Goal: Communication & Community: Answer question/provide support

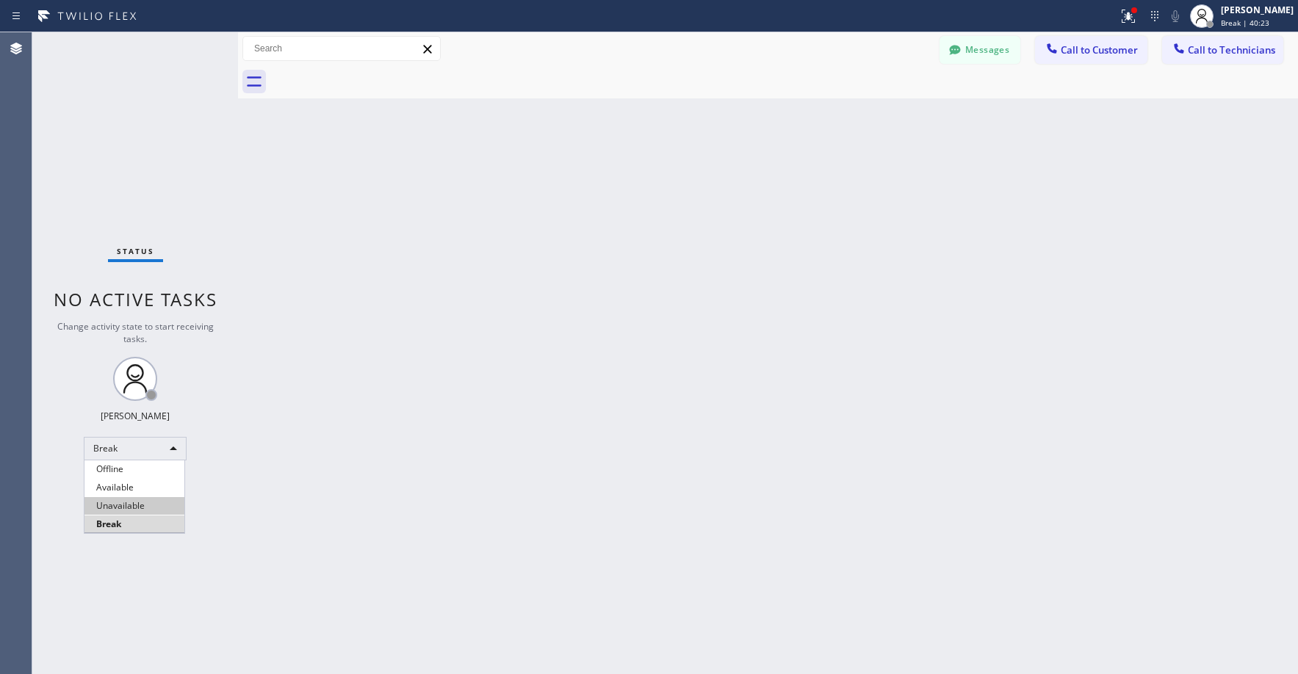
click at [131, 511] on li "Unavailable" at bounding box center [134, 506] width 100 height 18
drag, startPoint x: 162, startPoint y: 141, endPoint x: 155, endPoint y: 184, distance: 43.1
click at [162, 143] on div "Status No active tasks Change activity state to start receiving tasks. [PERSON_…" at bounding box center [135, 353] width 206 height 642
drag, startPoint x: 157, startPoint y: 165, endPoint x: 248, endPoint y: 171, distance: 90.6
click at [167, 167] on div "Status No active tasks Change activity state to start receiving tasks. [PERSON_…" at bounding box center [135, 353] width 206 height 642
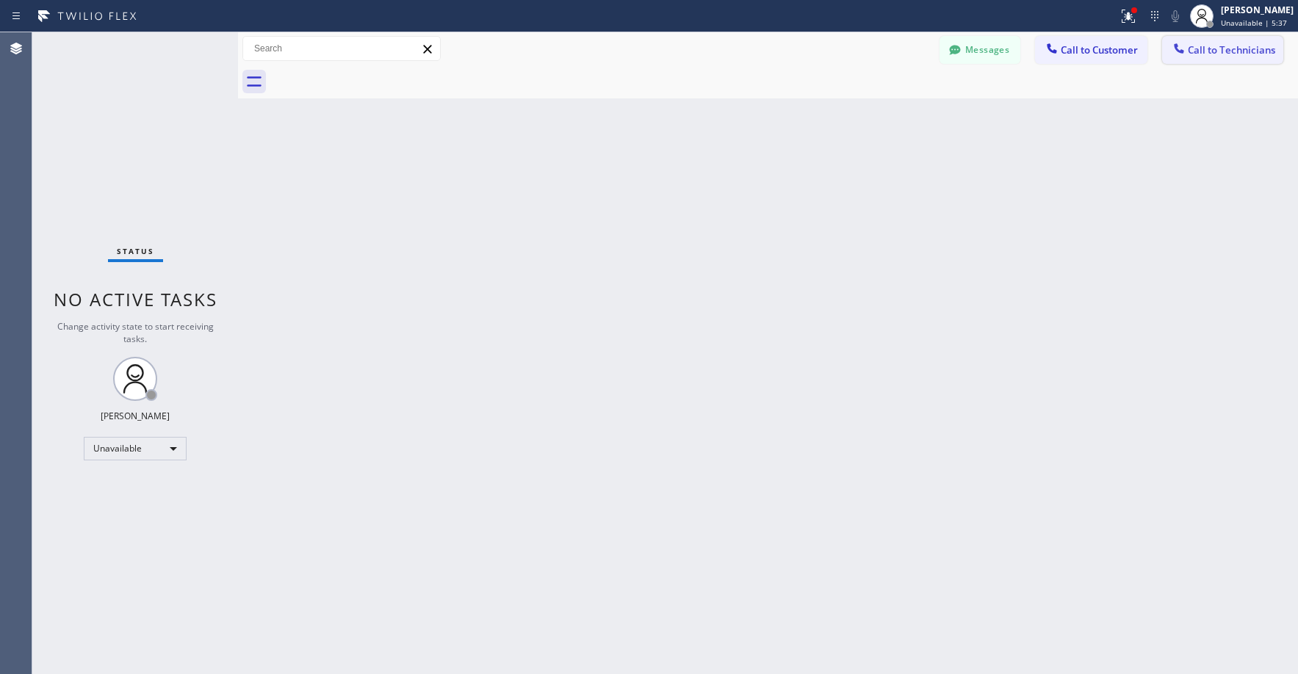
click at [1202, 53] on span "Call to Technicians" at bounding box center [1231, 49] width 87 height 13
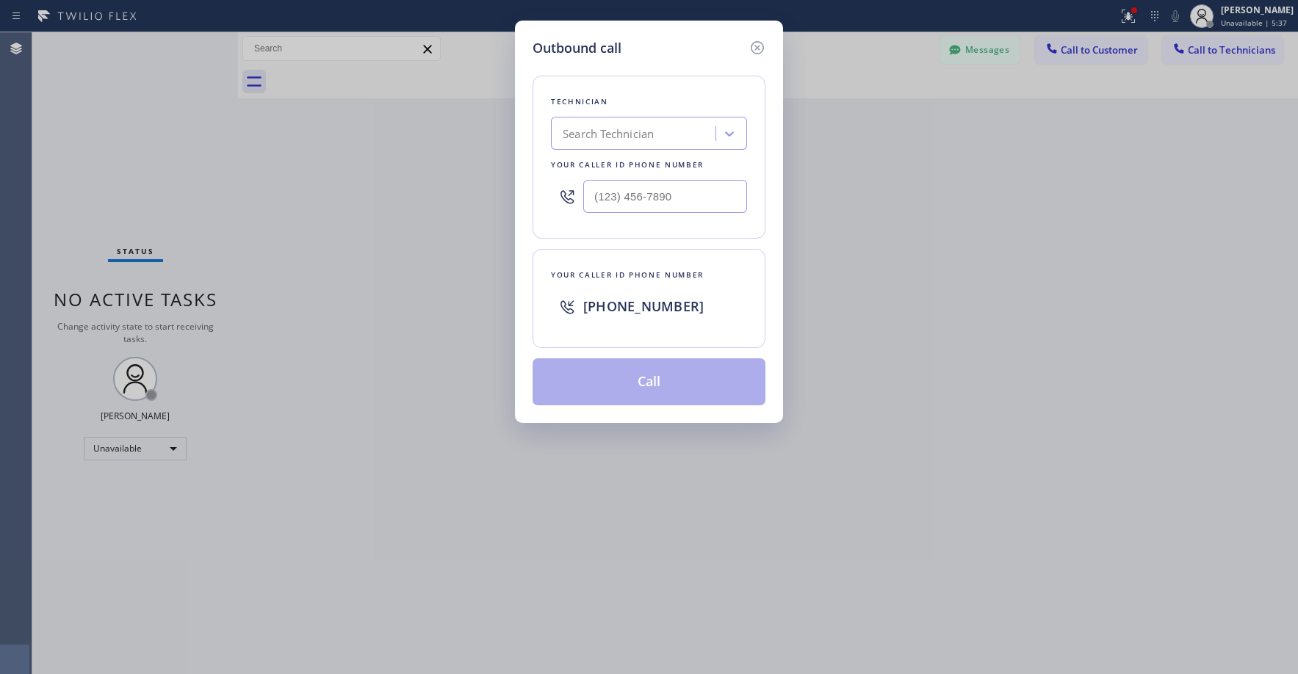
click at [646, 132] on div "Search Technician" at bounding box center [608, 134] width 91 height 17
type input "[PERSON_NAME]"
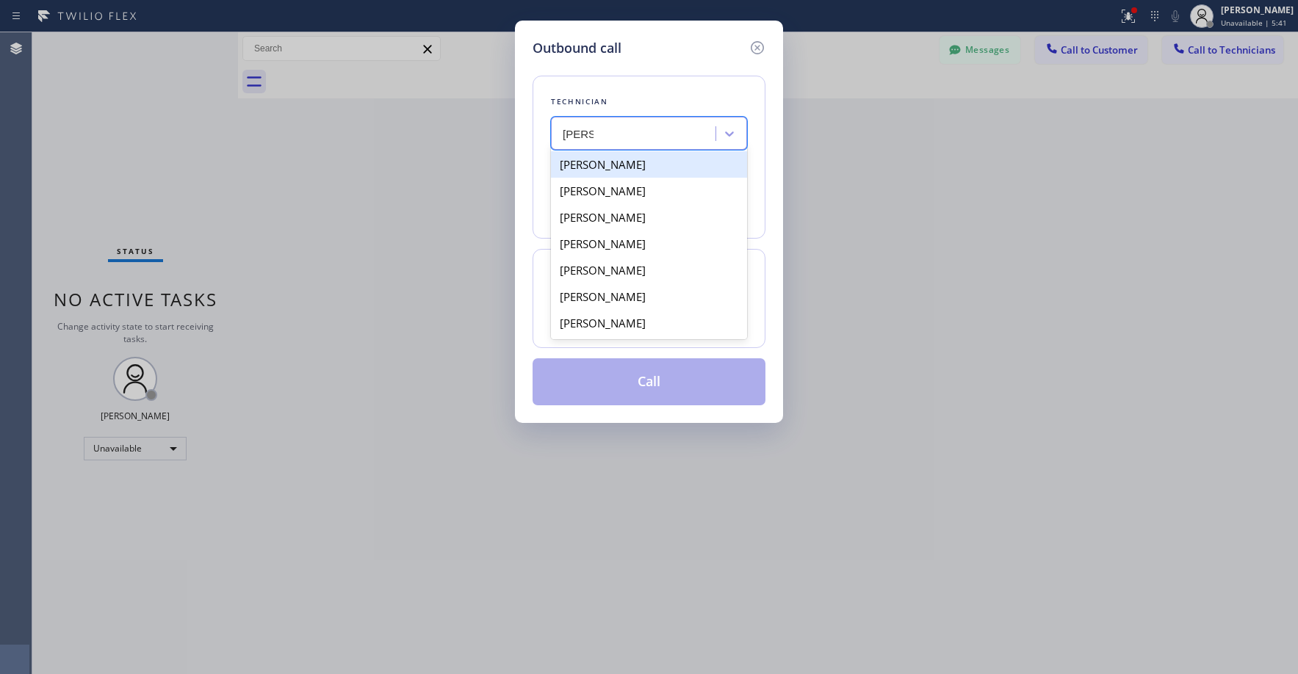
click at [602, 167] on div "[PERSON_NAME]" at bounding box center [649, 164] width 196 height 26
type input "[PHONE_NUMBER]"
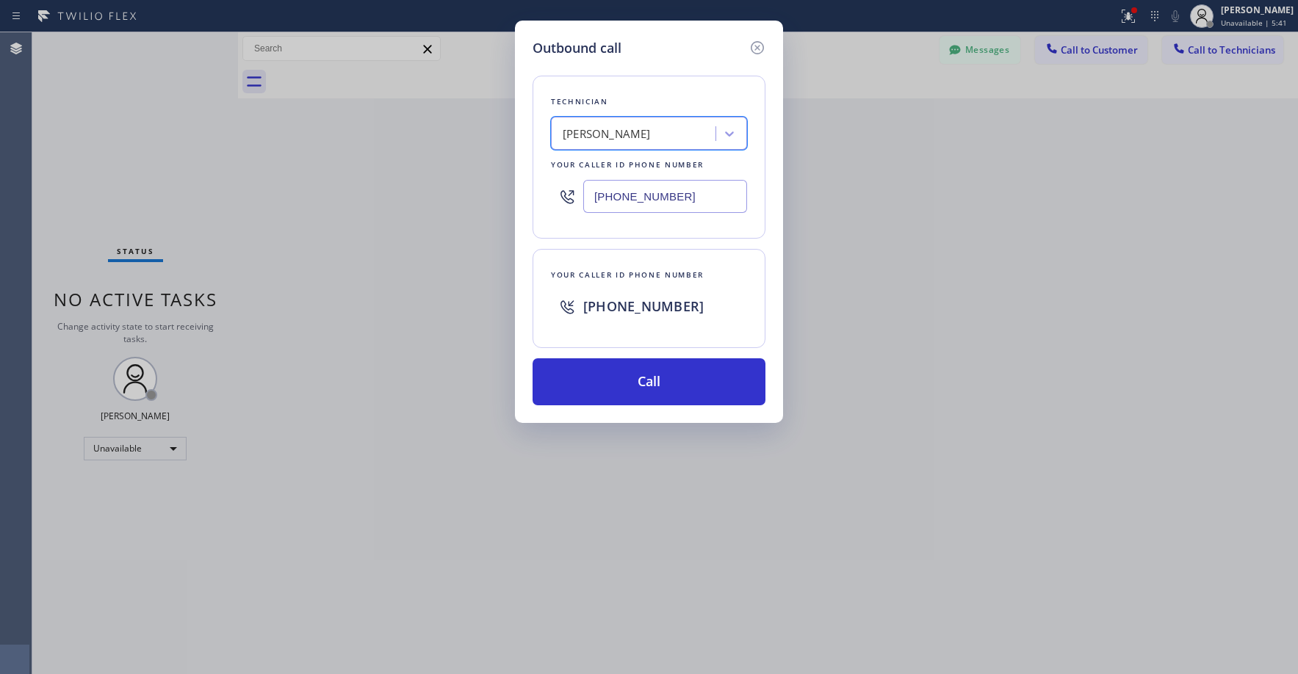
click at [627, 140] on div "[PERSON_NAME]" at bounding box center [607, 134] width 88 height 17
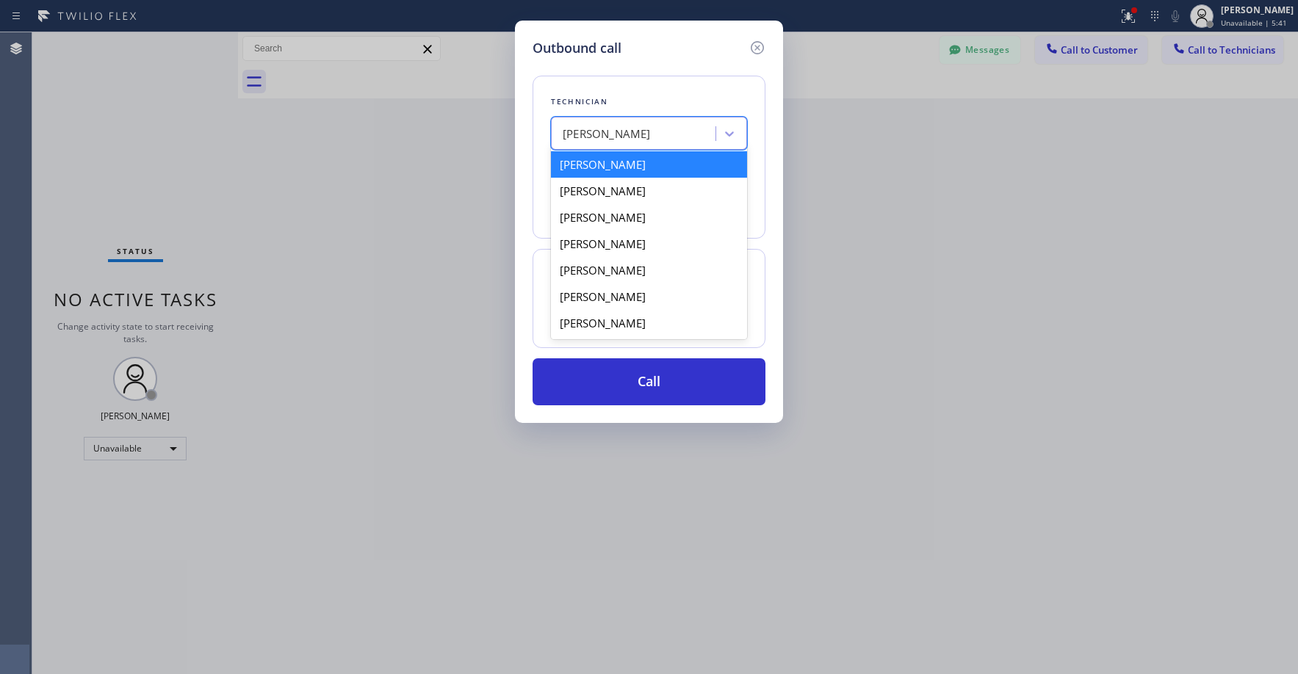
click at [627, 140] on div "[PERSON_NAME]" at bounding box center [607, 134] width 88 height 17
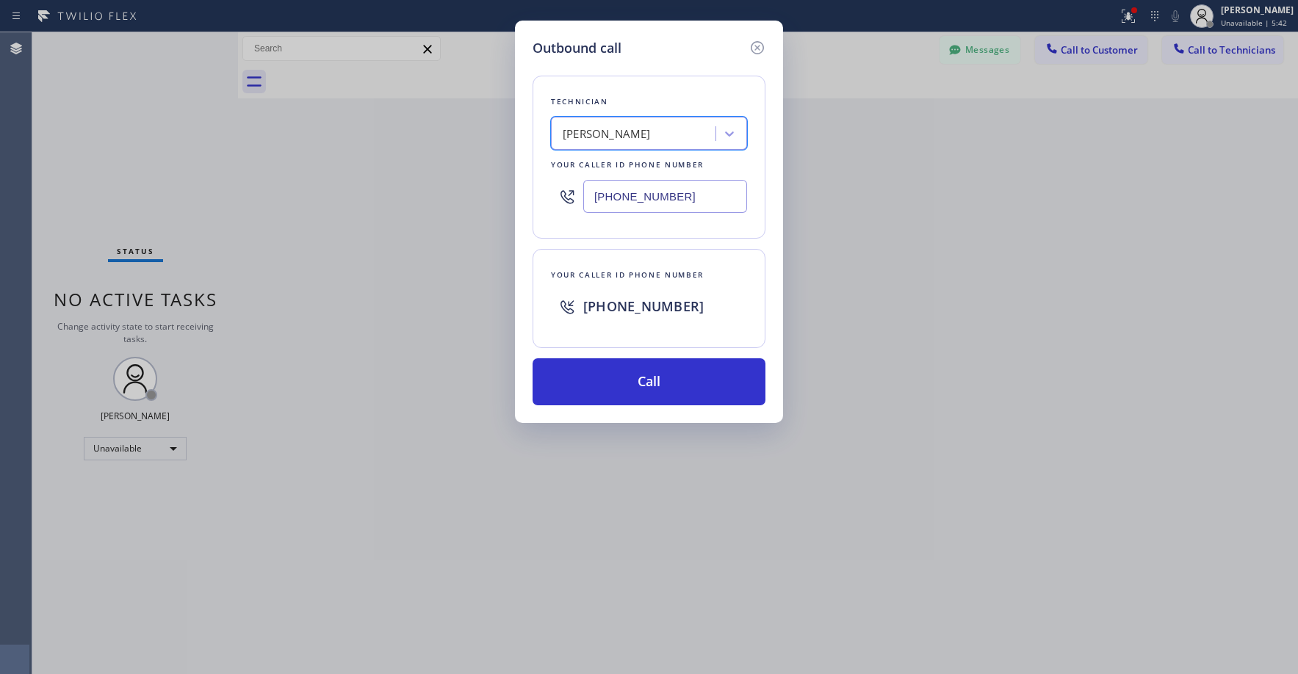
click at [627, 140] on div "[PERSON_NAME]" at bounding box center [607, 134] width 88 height 17
type input "la daniel"
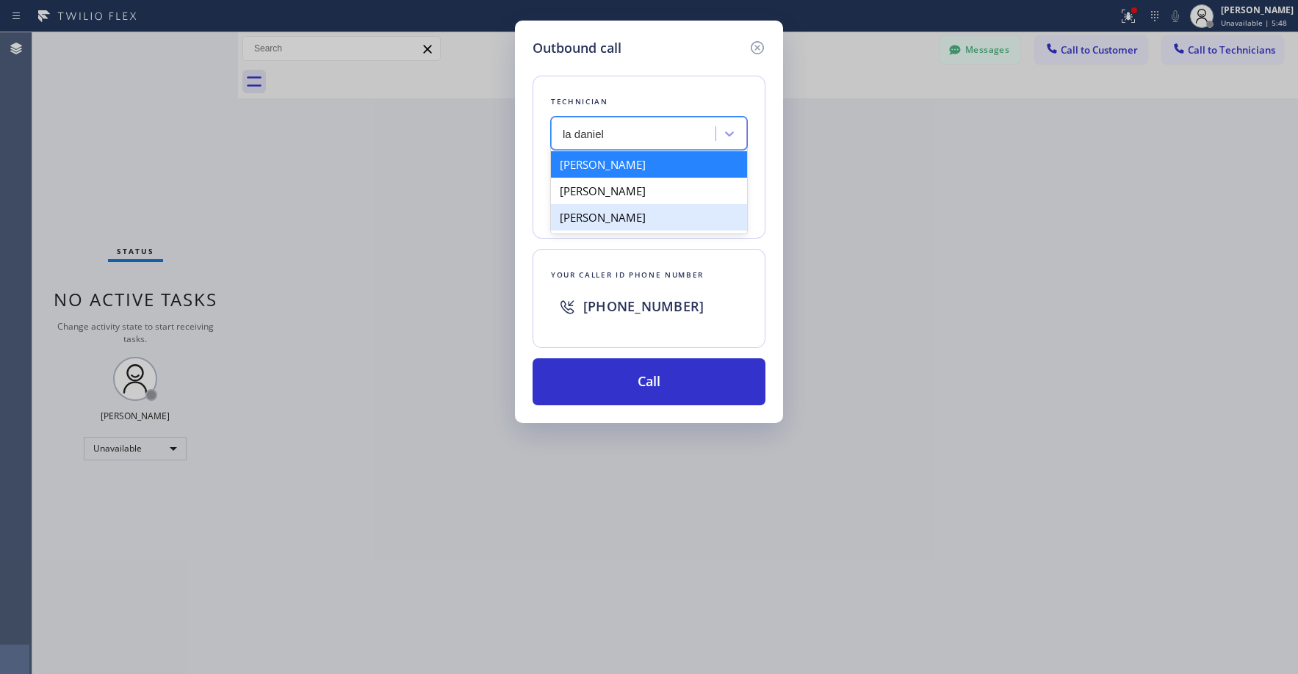
click at [630, 212] on div "[PERSON_NAME]" at bounding box center [649, 217] width 196 height 26
type input "[PHONE_NUMBER]"
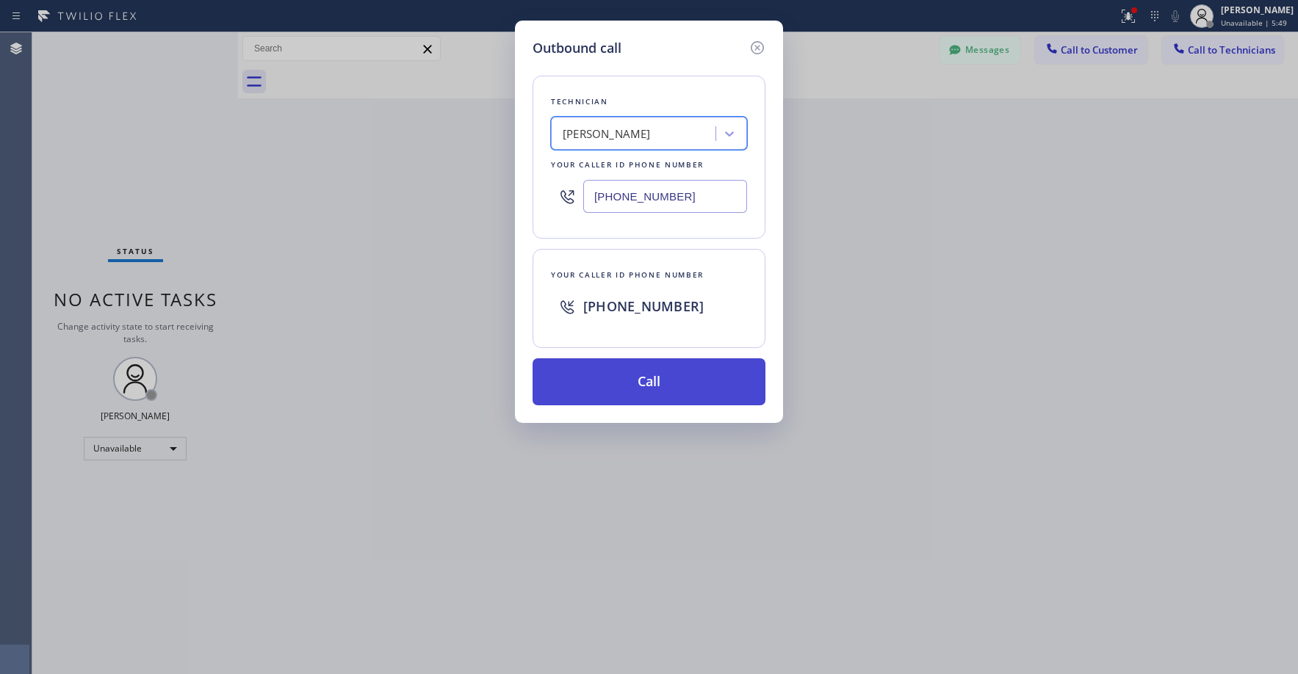
click at [632, 383] on button "Call" at bounding box center [649, 381] width 233 height 47
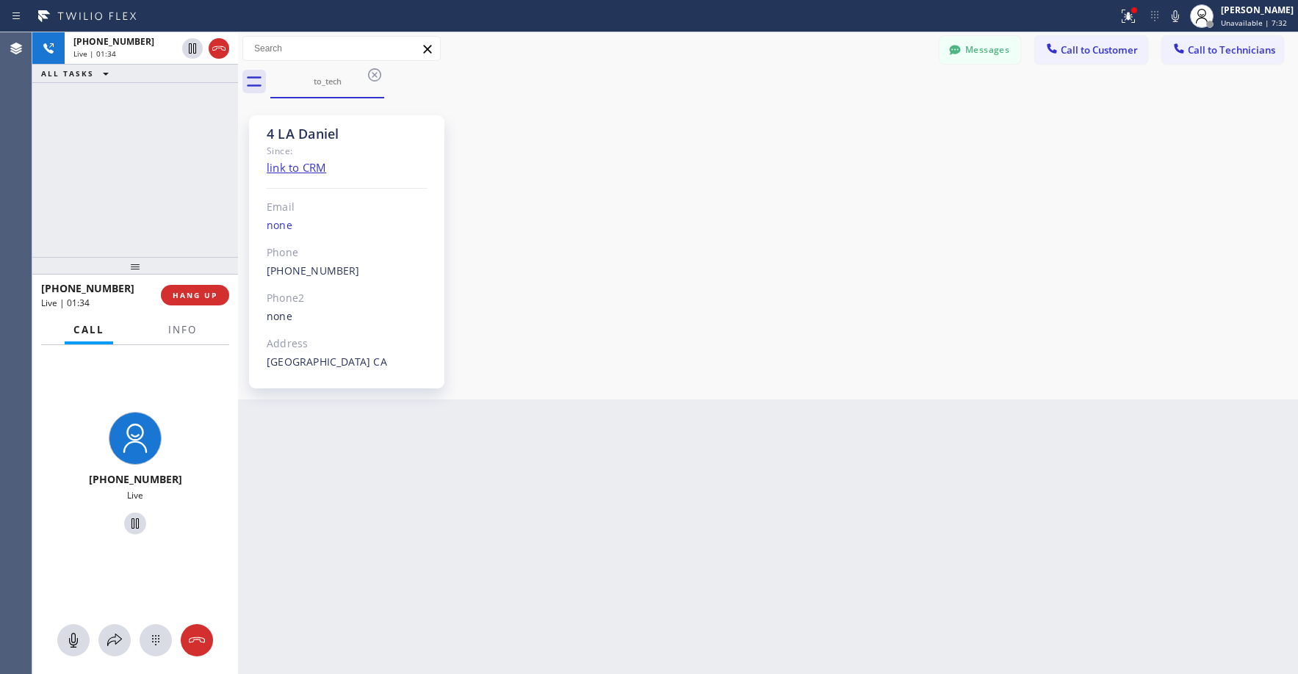
click at [84, 107] on div "[PHONE_NUMBER] Live | 01:34 ALL TASKS ALL TASKS ACTIVE TASKS TASKS IN WRAP UP" at bounding box center [135, 144] width 206 height 225
click at [137, 209] on div "[PHONE_NUMBER] Live | 01:36 ALL TASKS ALL TASKS ACTIVE TASKS TASKS IN WRAP UP" at bounding box center [135, 144] width 206 height 225
click at [173, 187] on div "[PHONE_NUMBER] Live | 01:46 ALL TASKS ALL TASKS ACTIVE TASKS TASKS IN WRAP UP" at bounding box center [135, 144] width 206 height 225
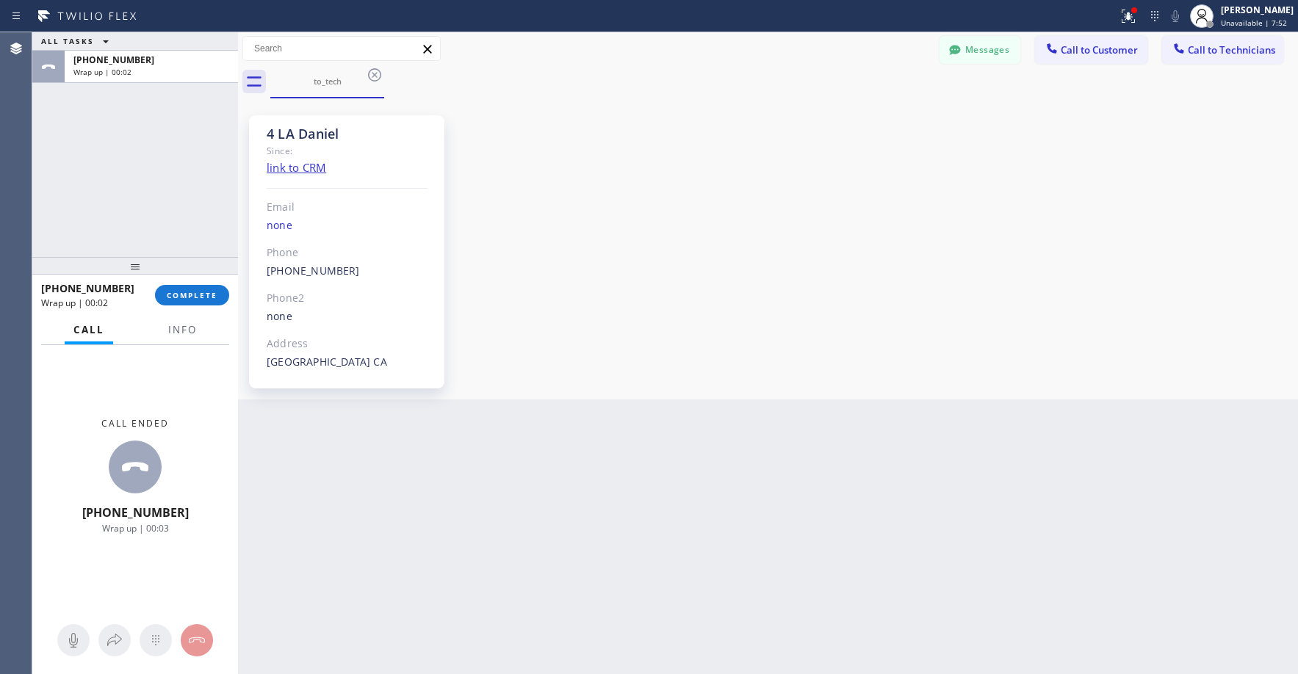
click at [118, 188] on div "ALL TASKS ALL TASKS ACTIVE TASKS TASKS IN WRAP UP [PHONE_NUMBER] Wrap up | 00:02" at bounding box center [135, 144] width 206 height 225
click at [184, 298] on span "COMPLETE" at bounding box center [192, 295] width 51 height 10
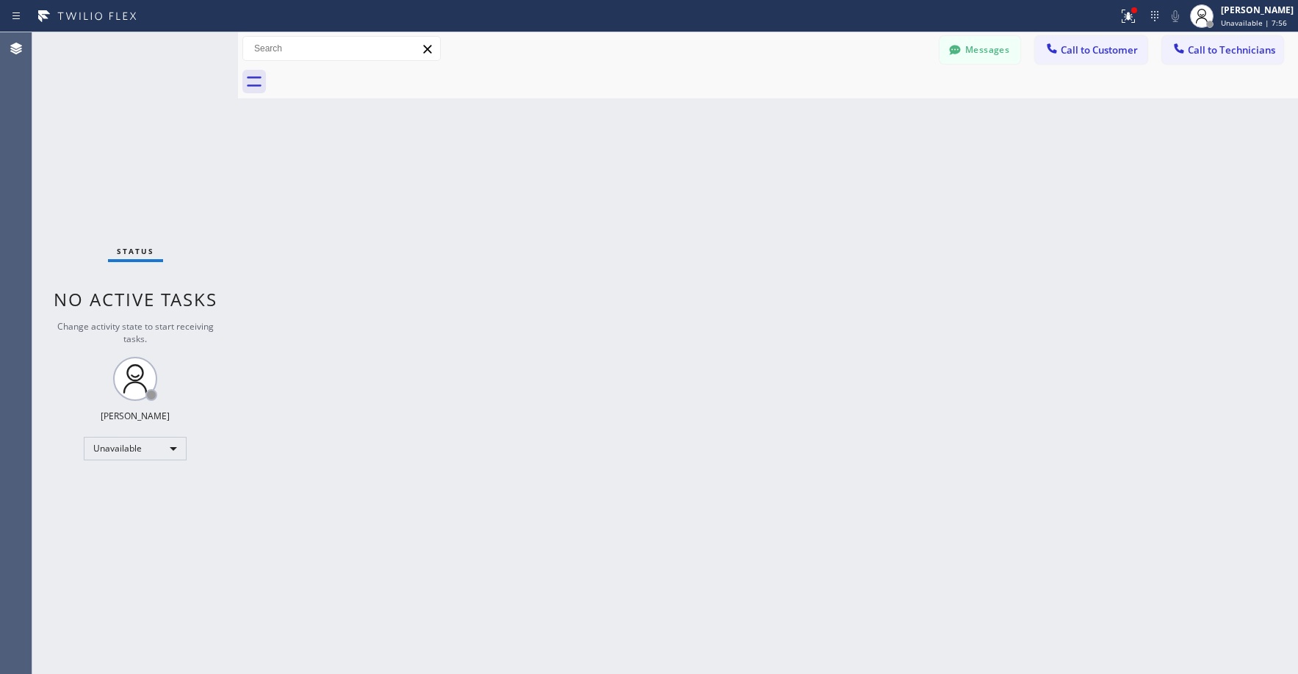
click at [112, 114] on div "Status No active tasks Change activity state to start receiving tasks. [PERSON_…" at bounding box center [135, 353] width 206 height 642
drag, startPoint x: 120, startPoint y: 102, endPoint x: 127, endPoint y: 119, distance: 18.4
click at [120, 103] on div "Status No active tasks Change activity state to start receiving tasks. [PERSON_…" at bounding box center [135, 353] width 206 height 642
click at [133, 166] on div "Status No active tasks Change activity state to start receiving tasks. [PERSON_…" at bounding box center [135, 353] width 206 height 642
drag, startPoint x: 123, startPoint y: 120, endPoint x: 228, endPoint y: 392, distance: 291.4
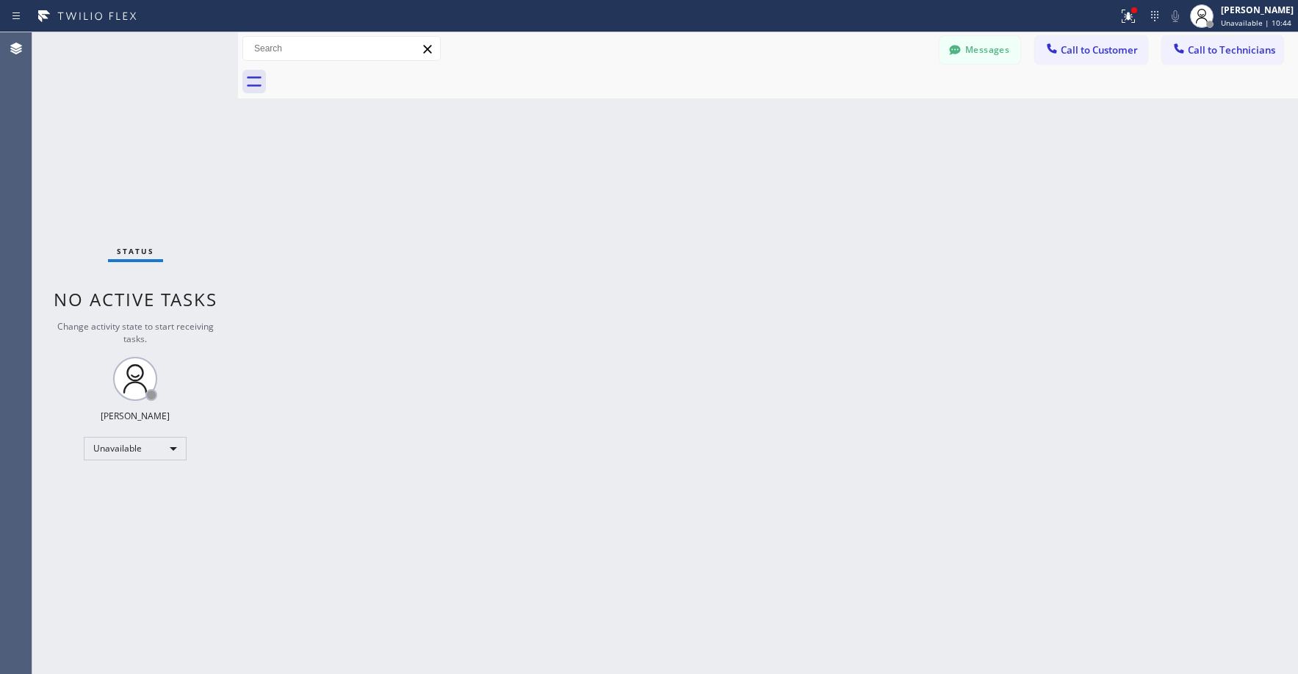
click at [124, 127] on div "Status No active tasks Change activity state to start receiving tasks. [PERSON_…" at bounding box center [135, 353] width 206 height 642
click at [134, 198] on div "Status No active tasks Change activity state to start receiving tasks. [PERSON_…" at bounding box center [135, 353] width 206 height 642
click at [92, 110] on div "Status No active tasks Change activity state to start receiving tasks. [PERSON_…" at bounding box center [135, 353] width 206 height 642
click at [1137, 18] on icon at bounding box center [1128, 16] width 18 height 18
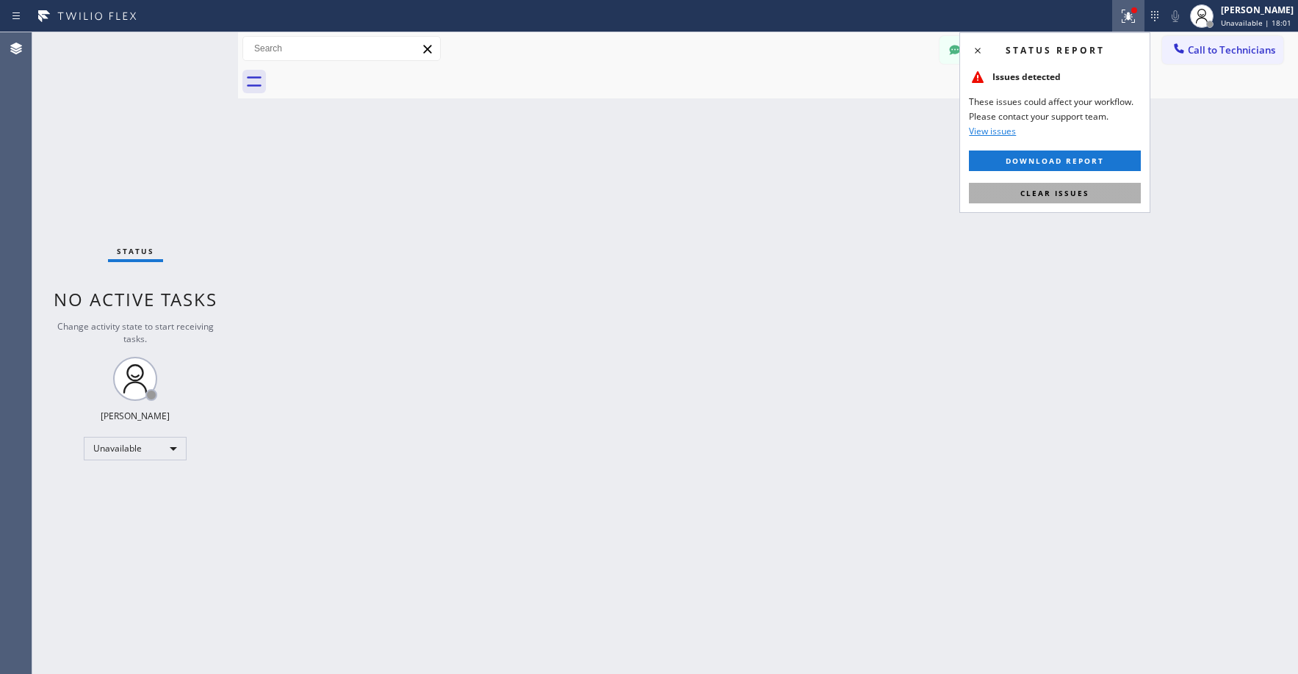
click at [1070, 187] on button "Clear issues" at bounding box center [1055, 193] width 172 height 21
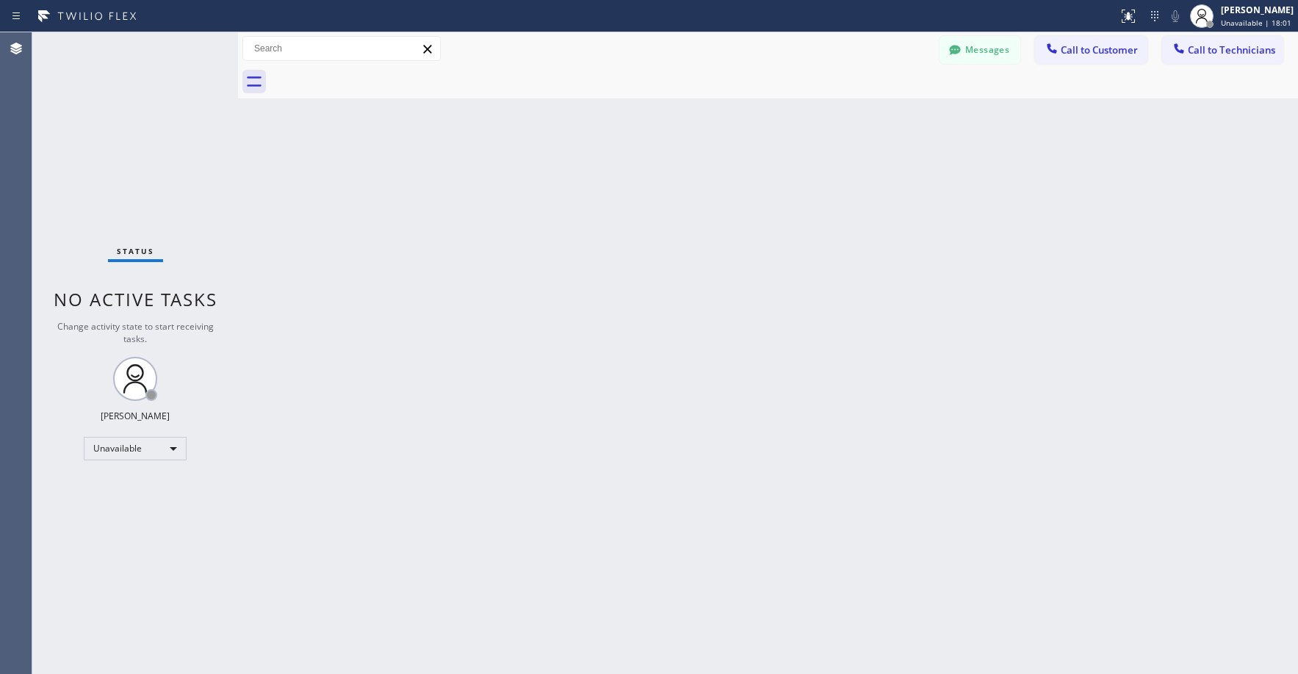
click at [739, 254] on div "Back to Dashboard Change Sender ID Customers Technicians 77MAML SEARCH RESULTS:…" at bounding box center [768, 353] width 1060 height 642
click at [176, 209] on div "Status No active tasks Change activity state to start receiving tasks. [PERSON_…" at bounding box center [135, 353] width 206 height 642
click at [133, 187] on div "Status No active tasks Change activity state to start receiving tasks. [PERSON_…" at bounding box center [135, 353] width 206 height 642
click at [122, 120] on div "Status No active tasks Change activity state to start receiving tasks. [PERSON_…" at bounding box center [135, 353] width 206 height 642
drag, startPoint x: 114, startPoint y: 90, endPoint x: 83, endPoint y: 408, distance: 318.8
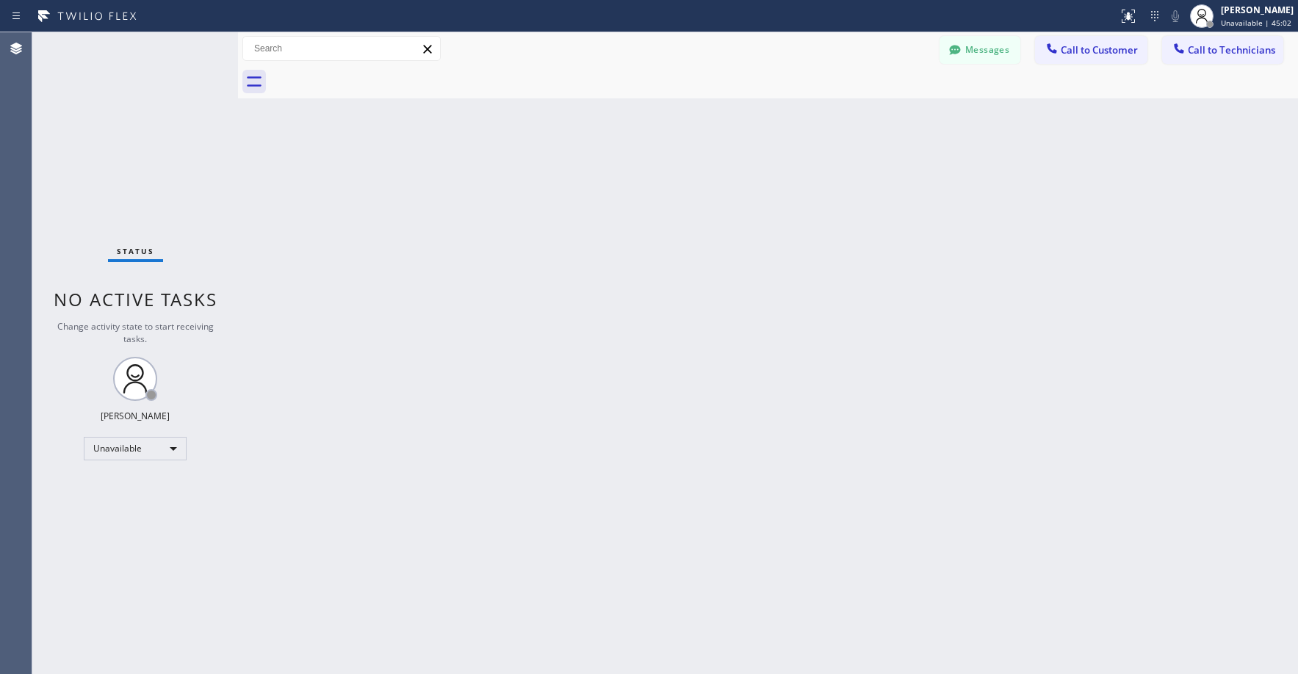
click at [114, 95] on div "Status No active tasks Change activity state to start receiving tasks. [PERSON_…" at bounding box center [135, 353] width 206 height 642
click at [140, 110] on div "Status No active tasks Change activity state to start receiving tasks. [PERSON_…" at bounding box center [135, 353] width 206 height 642
click at [110, 141] on div "Status No active tasks Change activity state to start receiving tasks. [PERSON_…" at bounding box center [135, 353] width 206 height 642
drag, startPoint x: 140, startPoint y: 94, endPoint x: 105, endPoint y: 318, distance: 226.8
click at [140, 96] on div "Status No active tasks Change activity state to start receiving tasks. [PERSON_…" at bounding box center [135, 353] width 206 height 642
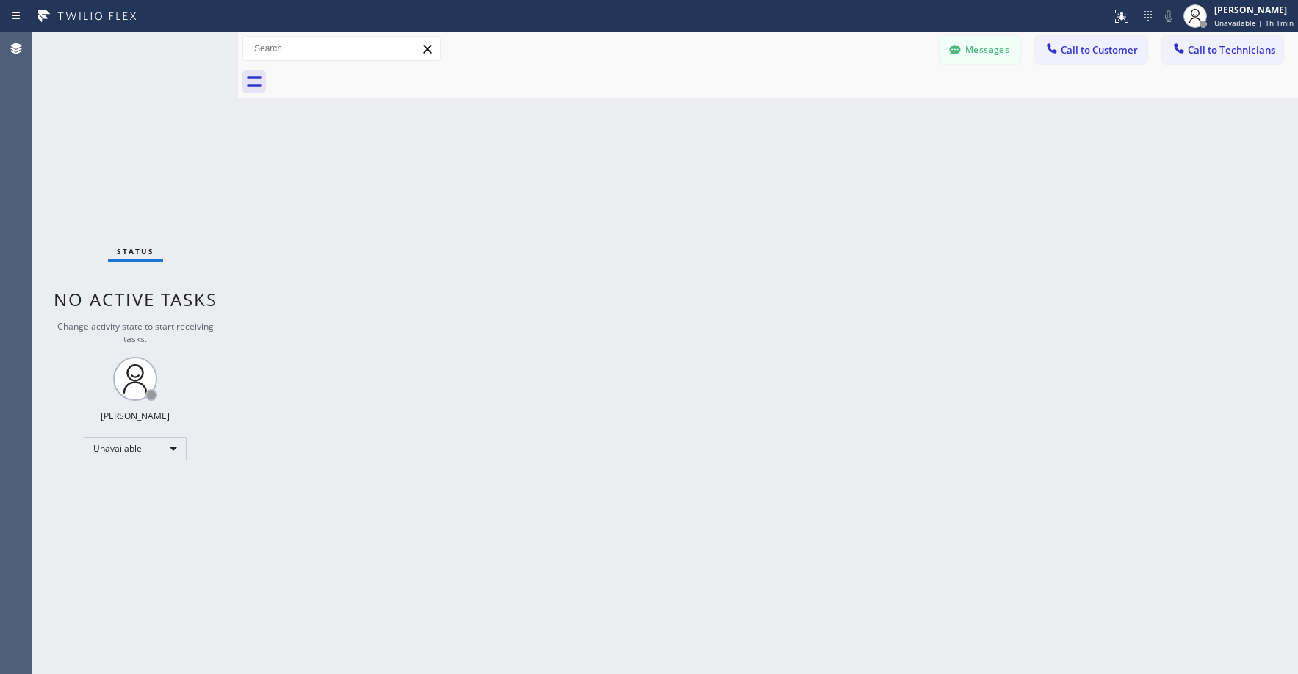
click at [90, 188] on div "Status No active tasks Change activity state to start receiving tasks. [PERSON_…" at bounding box center [135, 353] width 206 height 642
click at [119, 140] on div "Status No active tasks Change activity state to start receiving tasks. [PERSON_…" at bounding box center [135, 353] width 206 height 642
click at [75, 151] on div "Status No active tasks Change activity state to start receiving tasks. [PERSON_…" at bounding box center [135, 353] width 206 height 642
drag, startPoint x: 134, startPoint y: 121, endPoint x: 130, endPoint y: 367, distance: 246.1
click at [135, 123] on div "Status No active tasks Change activity state to start receiving tasks. [PERSON_…" at bounding box center [135, 353] width 206 height 642
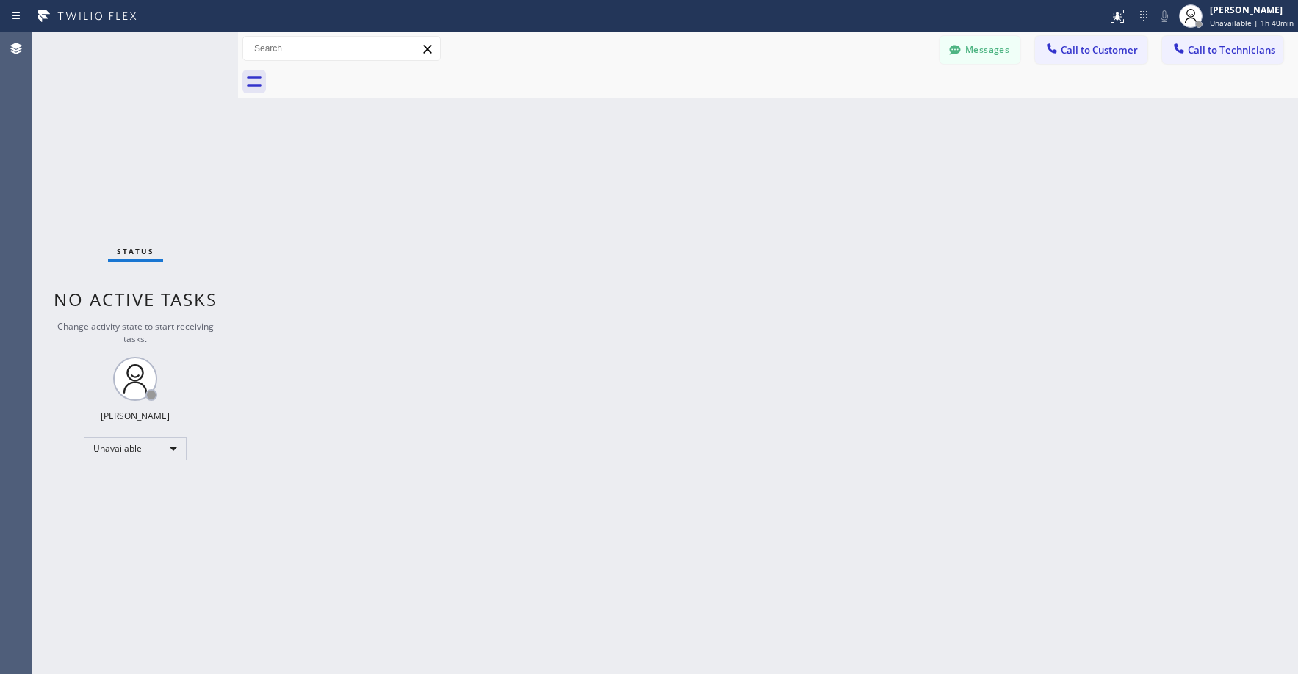
click at [84, 126] on div "Status No active tasks Change activity state to start receiving tasks. [PERSON_…" at bounding box center [135, 353] width 206 height 642
click at [111, 118] on div "Status No active tasks Change activity state to start receiving tasks. [PERSON_…" at bounding box center [135, 353] width 206 height 642
drag, startPoint x: 98, startPoint y: 94, endPoint x: 331, endPoint y: 1, distance: 250.8
click at [99, 94] on div "Status No active tasks Change activity state to start receiving tasks. [PERSON_…" at bounding box center [135, 353] width 206 height 642
click at [130, 95] on div "Status No active tasks Change activity state to start receiving tasks. [PERSON_…" at bounding box center [135, 353] width 206 height 642
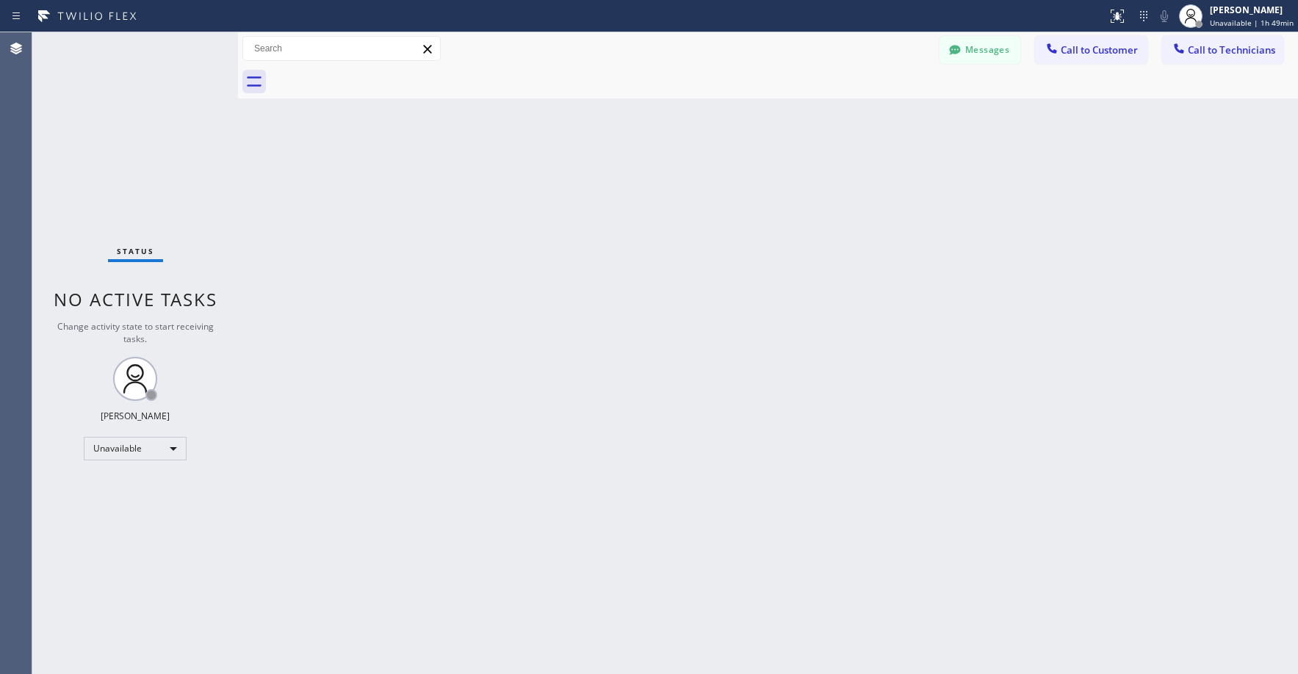
click at [119, 98] on div "Status No active tasks Change activity state to start receiving tasks. [PERSON_…" at bounding box center [135, 353] width 206 height 642
click at [596, 229] on div "Back to Dashboard Change Sender ID Customers Technicians 77MAML SEARCH RESULTS:…" at bounding box center [768, 353] width 1060 height 642
click at [203, 140] on div "Status No active tasks Change activity state to start receiving tasks. [PERSON_…" at bounding box center [135, 353] width 206 height 642
click at [144, 109] on div "Status No active tasks Change activity state to start receiving tasks. [PERSON_…" at bounding box center [135, 353] width 206 height 642
click at [514, 346] on div "Back to Dashboard Change Sender ID Customers Technicians 77MAML SEARCH RESULTS:…" at bounding box center [768, 353] width 1060 height 642
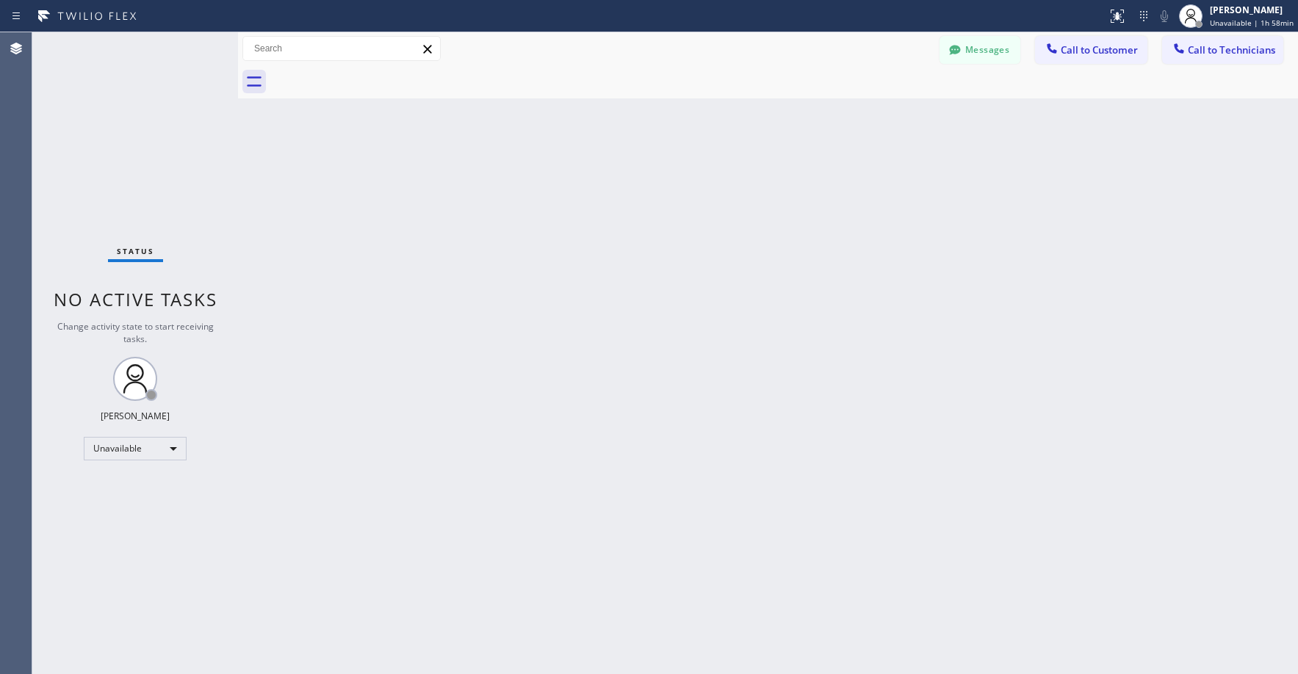
click at [190, 156] on div "Status No active tasks Change activity state to start receiving tasks. [PERSON_…" at bounding box center [135, 353] width 206 height 642
click at [159, 154] on div "Status No active tasks Change activity state to start receiving tasks. [PERSON_…" at bounding box center [135, 353] width 206 height 642
click at [82, 146] on div "Status No active tasks Change activity state to start receiving tasks. [PERSON_…" at bounding box center [135, 353] width 206 height 642
click at [115, 455] on div "Unavailable" at bounding box center [135, 449] width 103 height 24
click at [111, 521] on li "Break" at bounding box center [134, 525] width 100 height 18
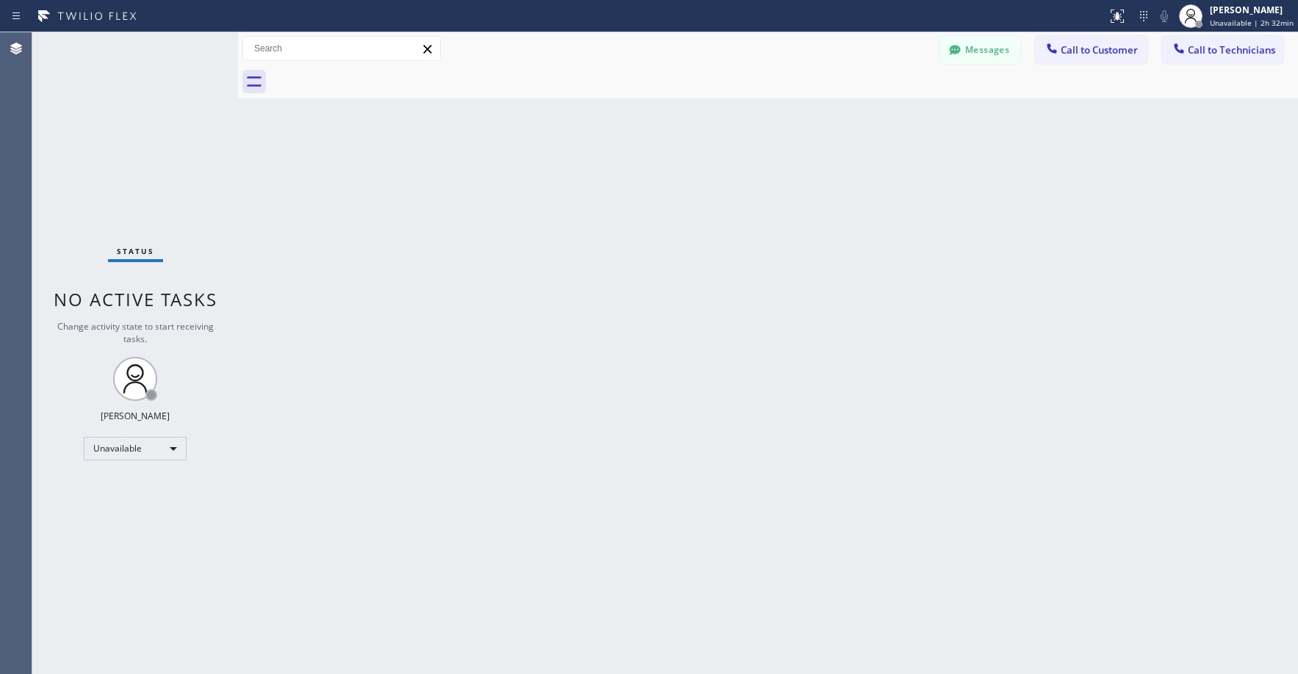
click at [155, 178] on div "Status No active tasks Change activity state to start receiving tasks. [PERSON_…" at bounding box center [135, 353] width 206 height 642
click at [160, 157] on div "Status No active tasks Change activity state to start receiving tasks. [PERSON_…" at bounding box center [135, 353] width 206 height 642
click at [168, 173] on div "Status No active tasks Change activity state to start receiving tasks. [PERSON_…" at bounding box center [135, 353] width 206 height 642
click at [153, 449] on div "Break" at bounding box center [135, 449] width 103 height 24
click at [126, 507] on li "Unavailable" at bounding box center [134, 506] width 100 height 18
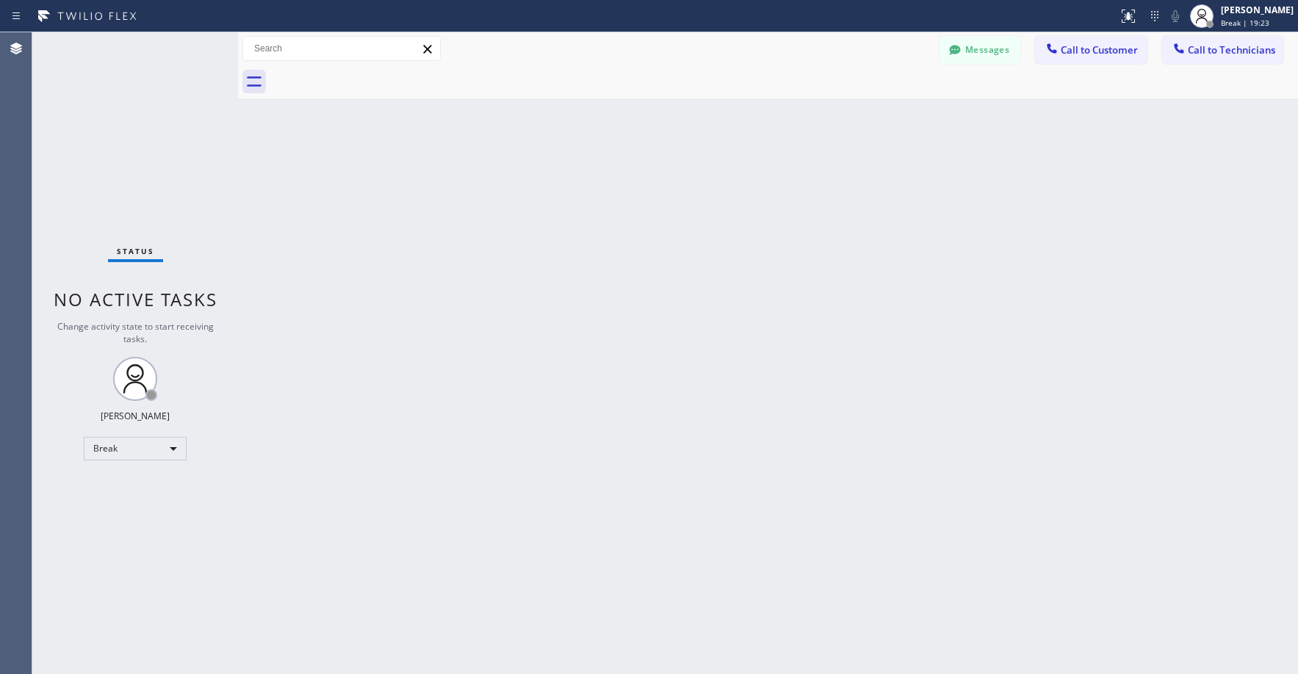
click at [142, 110] on div "Status No active tasks Change activity state to start receiving tasks. [PERSON_…" at bounding box center [135, 353] width 206 height 642
drag, startPoint x: 79, startPoint y: 90, endPoint x: 82, endPoint y: 379, distance: 289.4
click at [78, 92] on div "Status No active tasks Change activity state to start receiving tasks. [PERSON_…" at bounding box center [135, 353] width 206 height 642
